Goal: Transaction & Acquisition: Purchase product/service

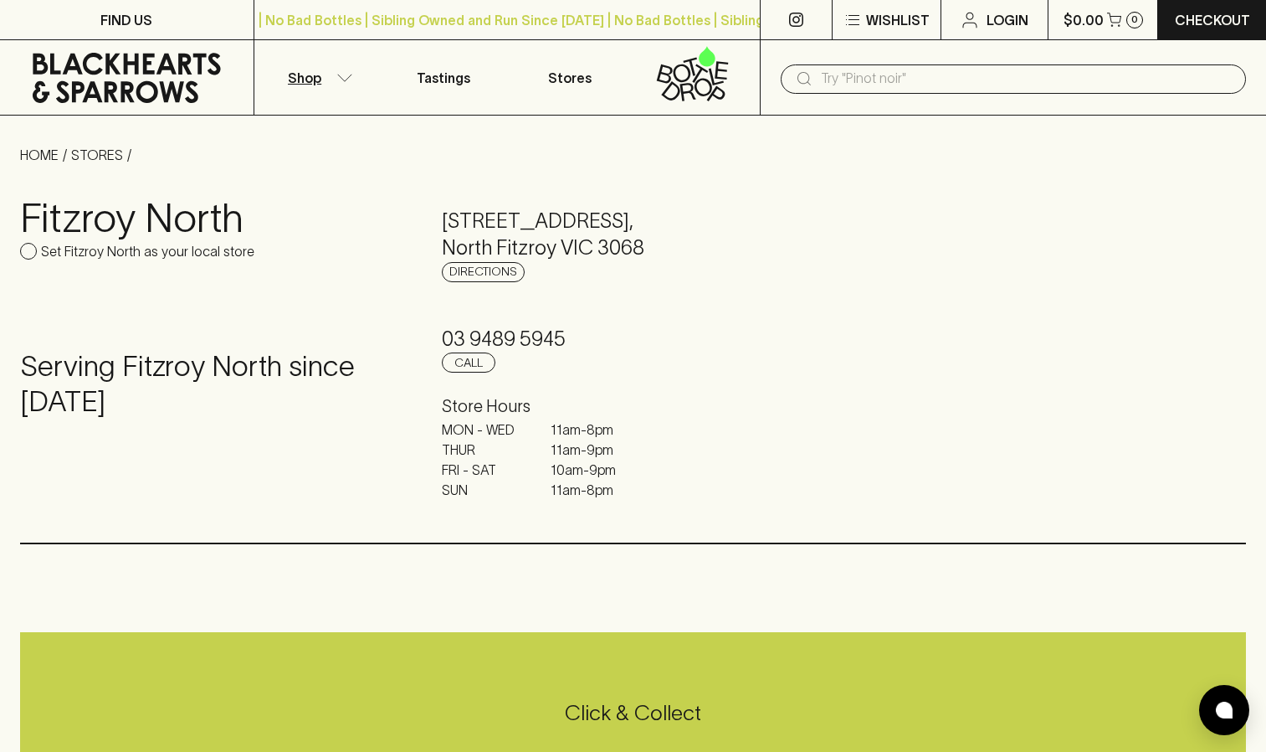
click at [341, 77] on icon "button" at bounding box center [345, 77] width 14 height 7
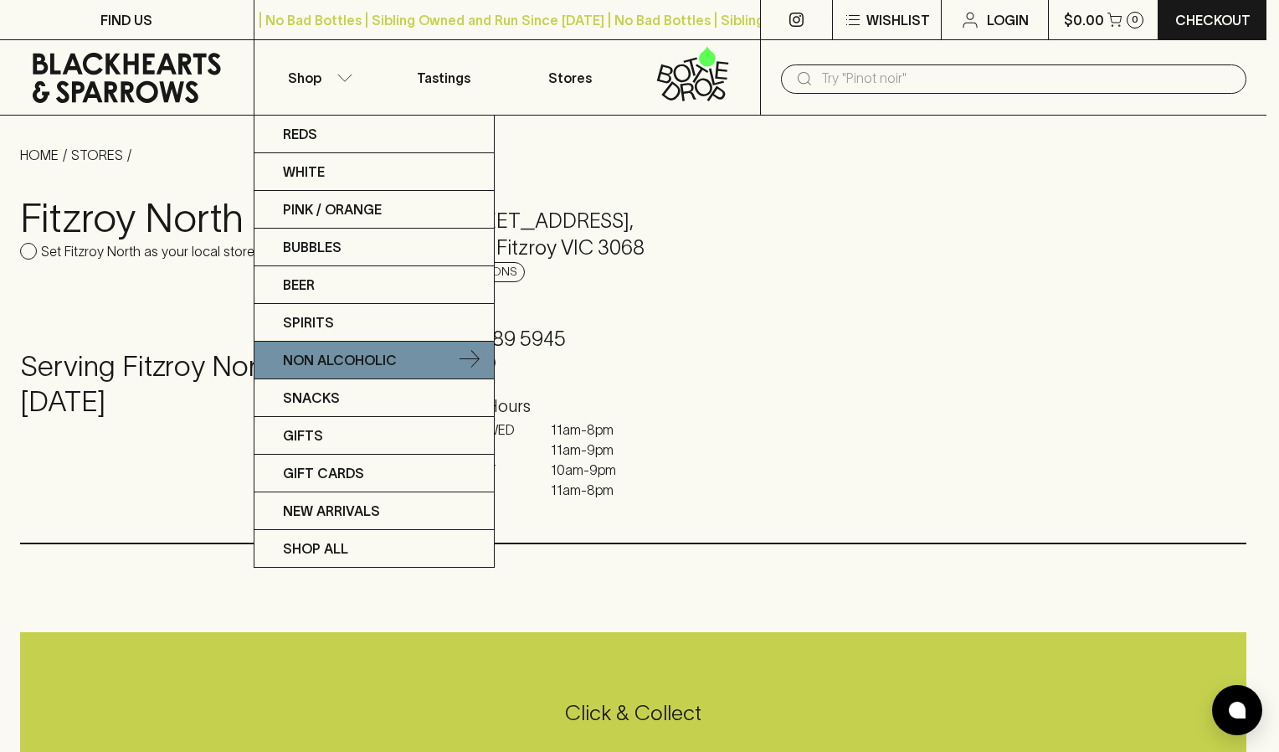
click at [351, 357] on p "Non Alcoholic" at bounding box center [340, 360] width 114 height 20
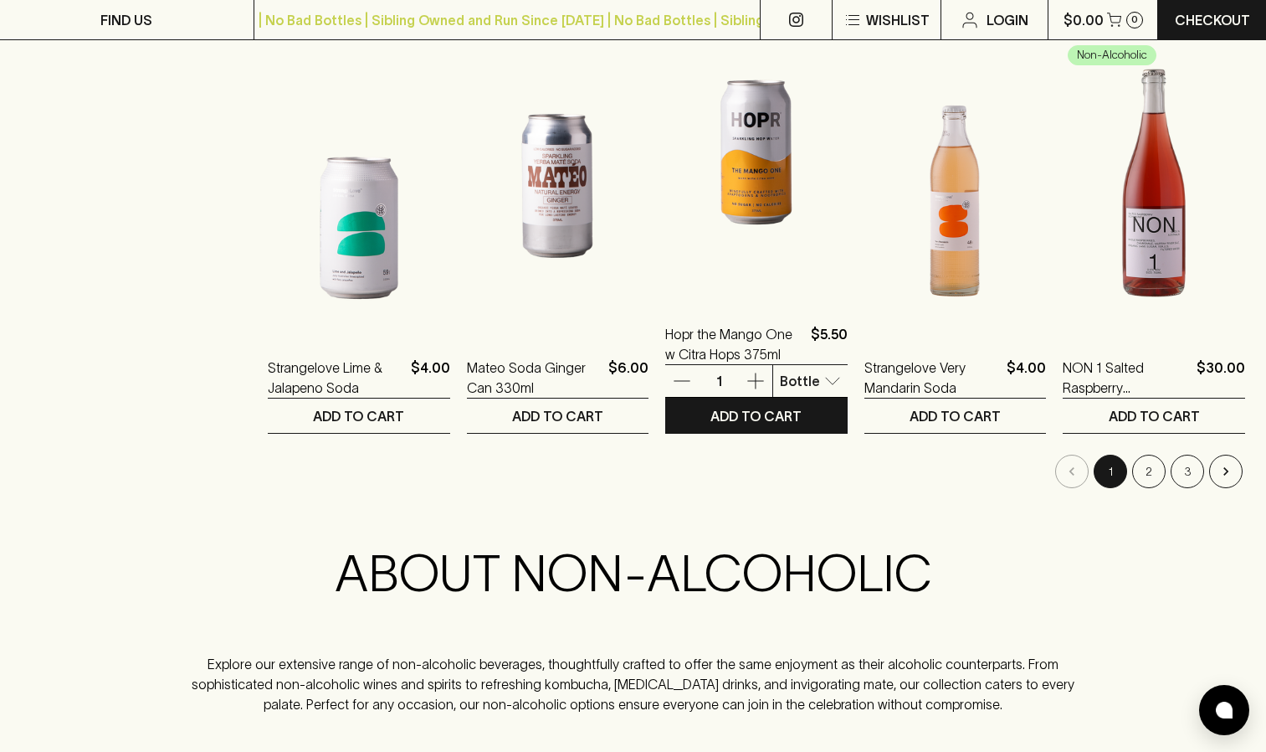
scroll to position [1632, 0]
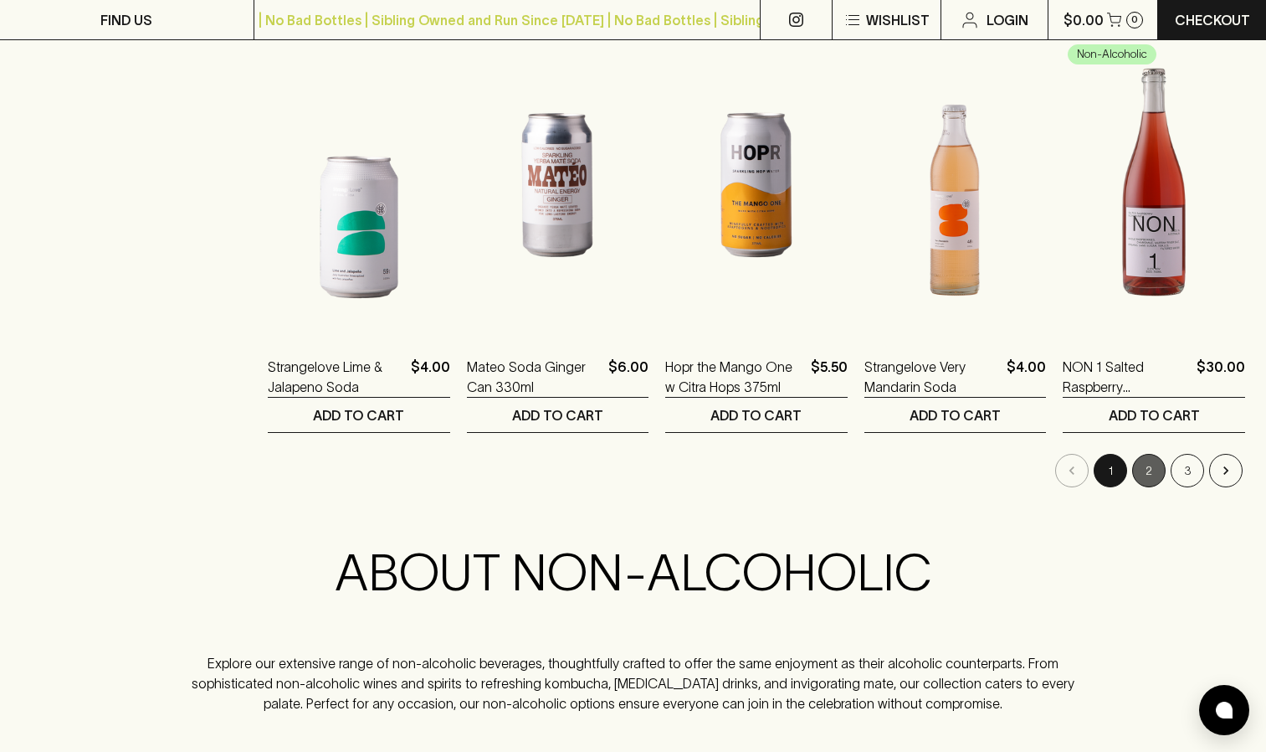
click at [1147, 465] on button "2" at bounding box center [1148, 470] width 33 height 33
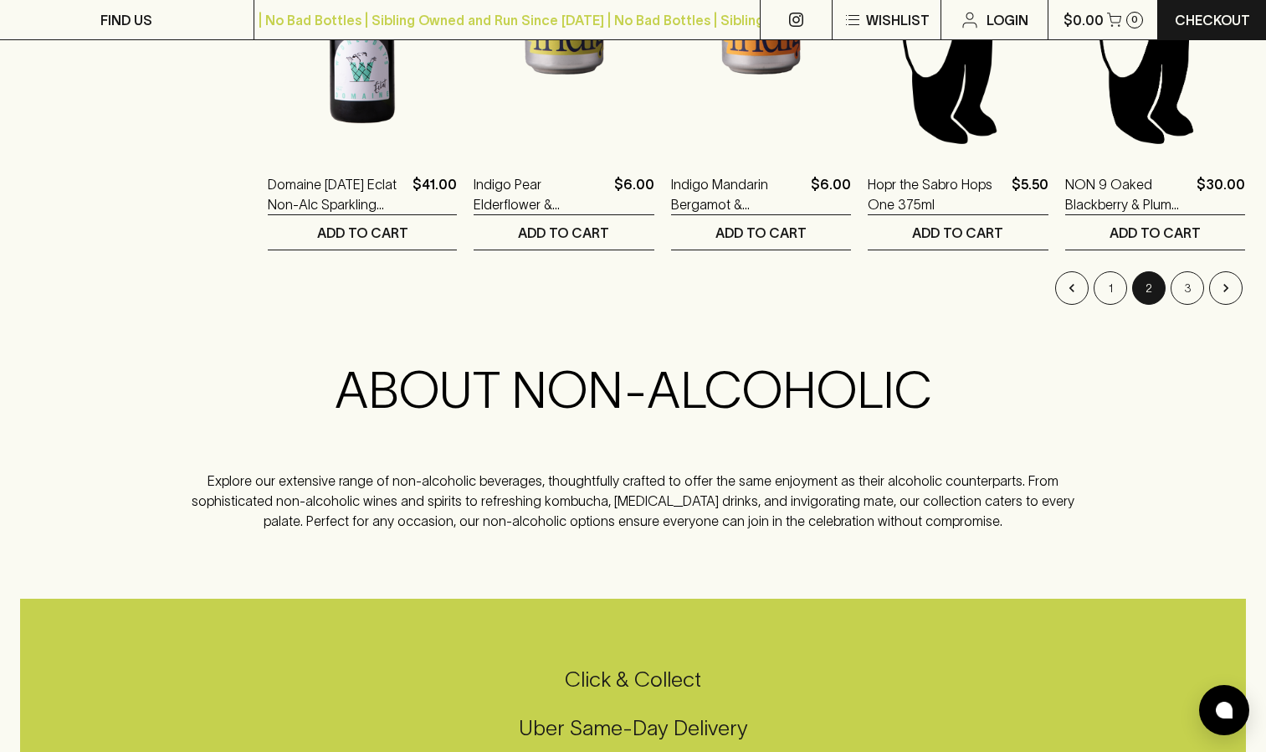
scroll to position [1816, 0]
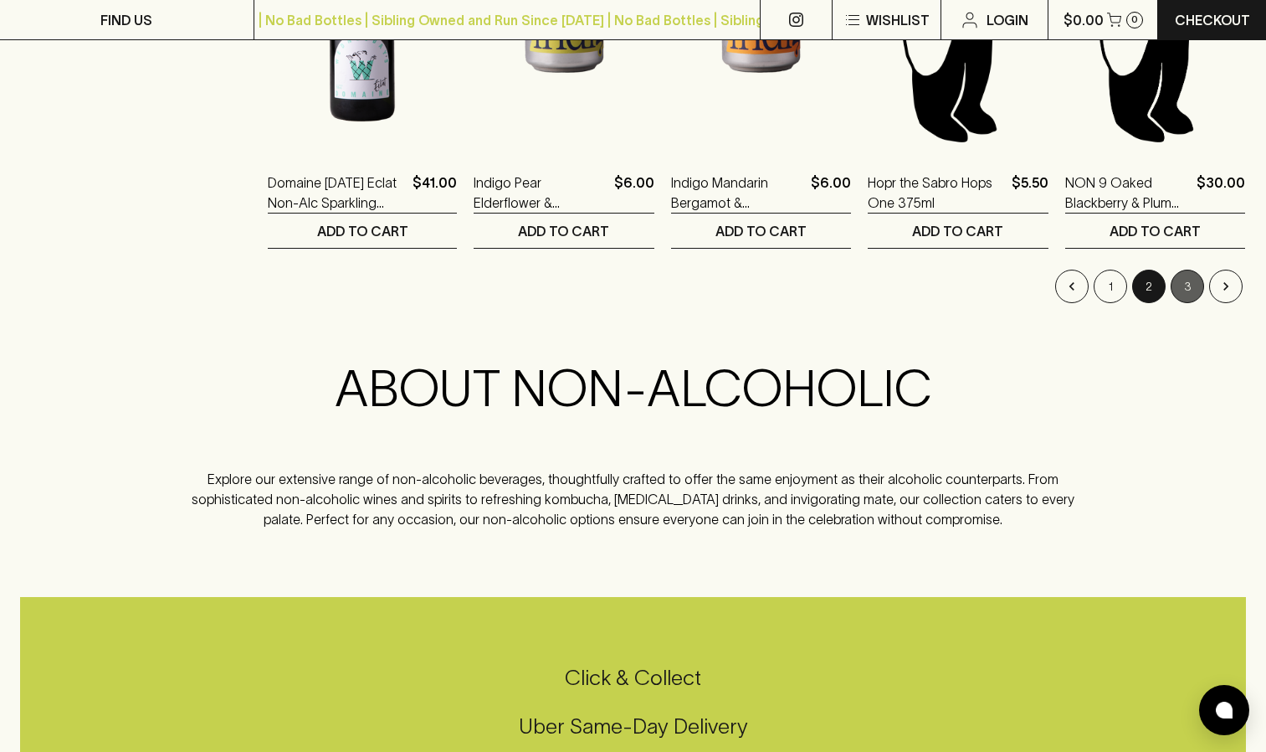
click at [1194, 282] on button "3" at bounding box center [1187, 286] width 33 height 33
